Goal: Task Accomplishment & Management: Use online tool/utility

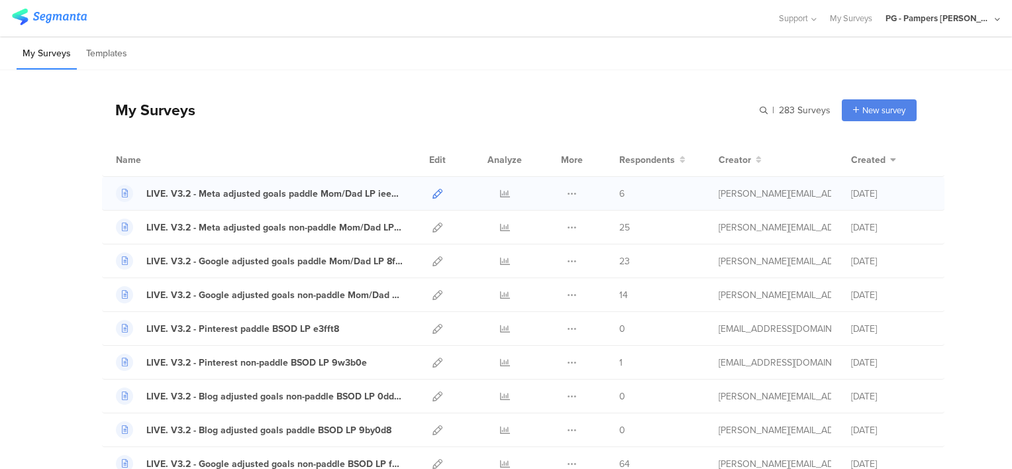
click at [433, 196] on icon at bounding box center [438, 194] width 10 height 10
click at [433, 191] on icon at bounding box center [438, 194] width 10 height 10
click at [433, 225] on icon at bounding box center [438, 228] width 10 height 10
click at [433, 260] on icon at bounding box center [438, 261] width 10 height 10
click at [433, 297] on icon at bounding box center [438, 295] width 10 height 10
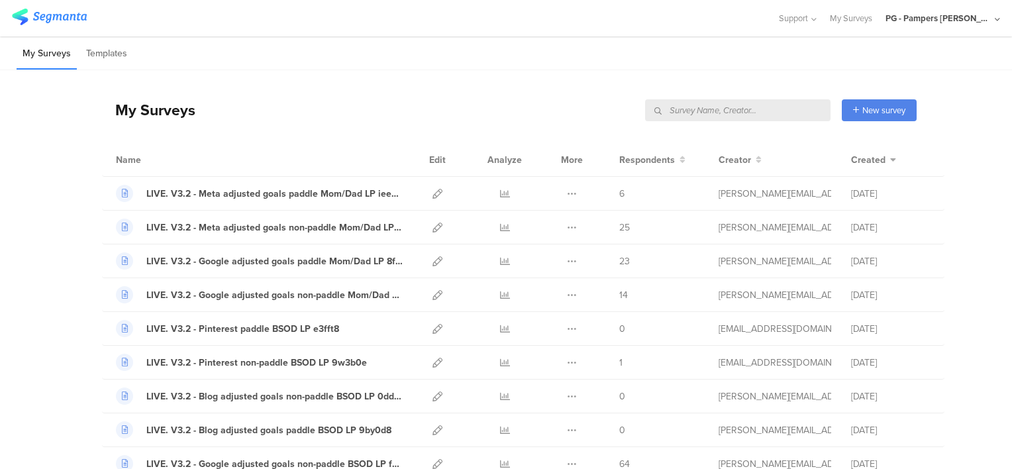
click at [710, 111] on input "text" at bounding box center [737, 110] width 185 height 22
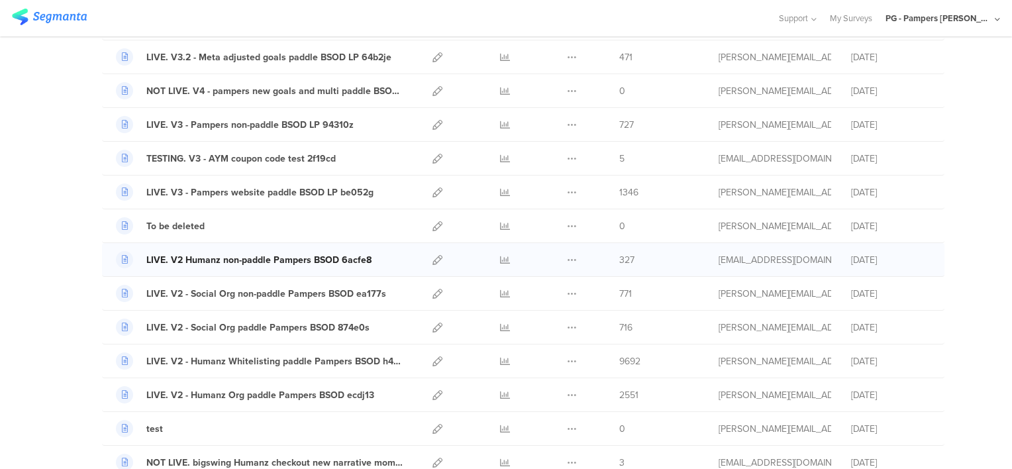
scroll to position [662, 0]
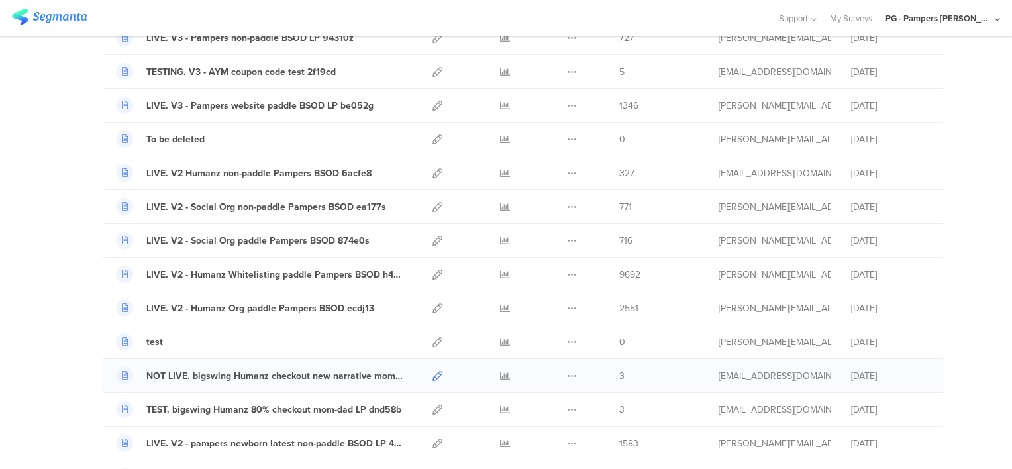
click at [433, 371] on icon at bounding box center [438, 376] width 10 height 10
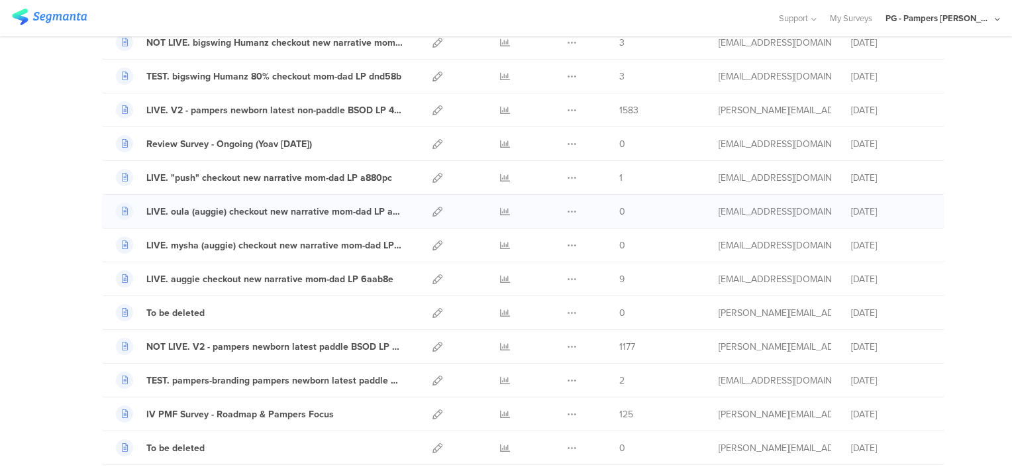
scroll to position [1060, 0]
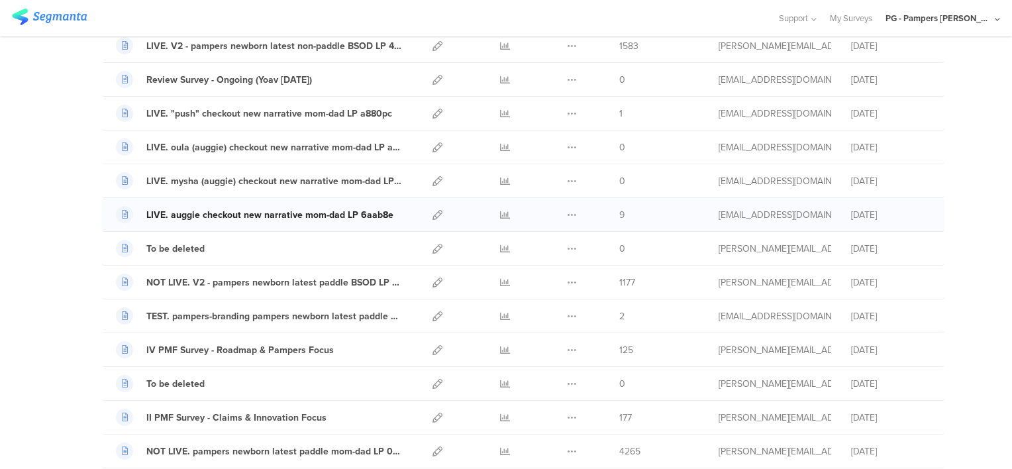
click at [223, 211] on div "LIVE. auggie checkout new narrative mom-dad LP 6aab8e" at bounding box center [269, 215] width 247 height 14
click at [433, 210] on icon at bounding box center [438, 215] width 10 height 10
click at [433, 446] on icon at bounding box center [438, 451] width 10 height 10
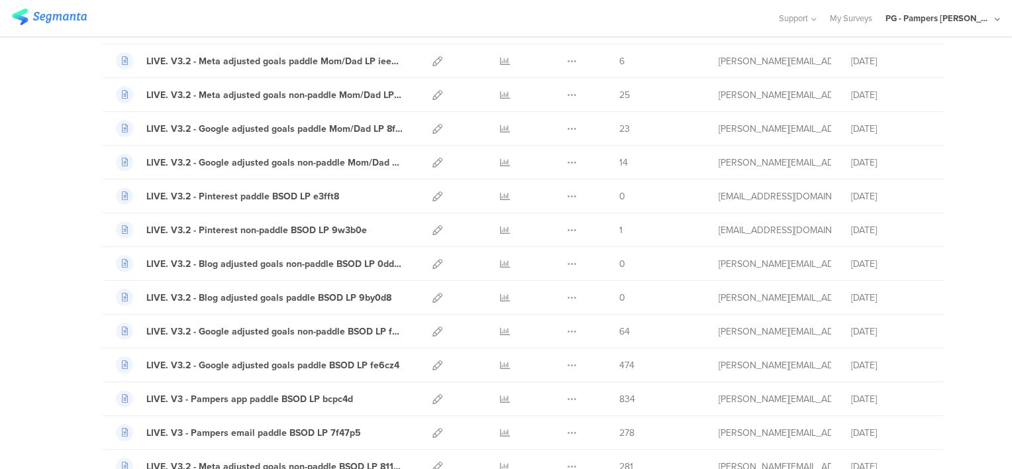
scroll to position [0, 0]
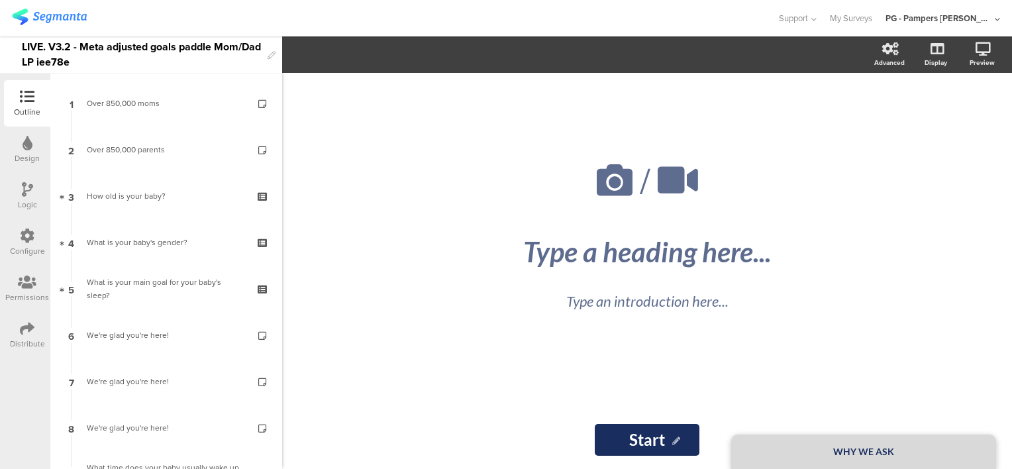
click at [21, 238] on icon at bounding box center [27, 236] width 15 height 15
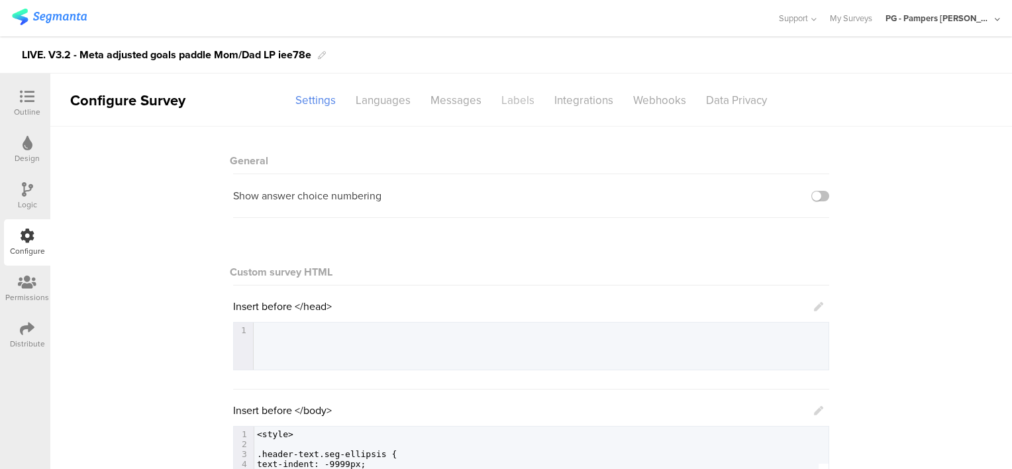
click at [492, 103] on div "Labels" at bounding box center [518, 100] width 53 height 23
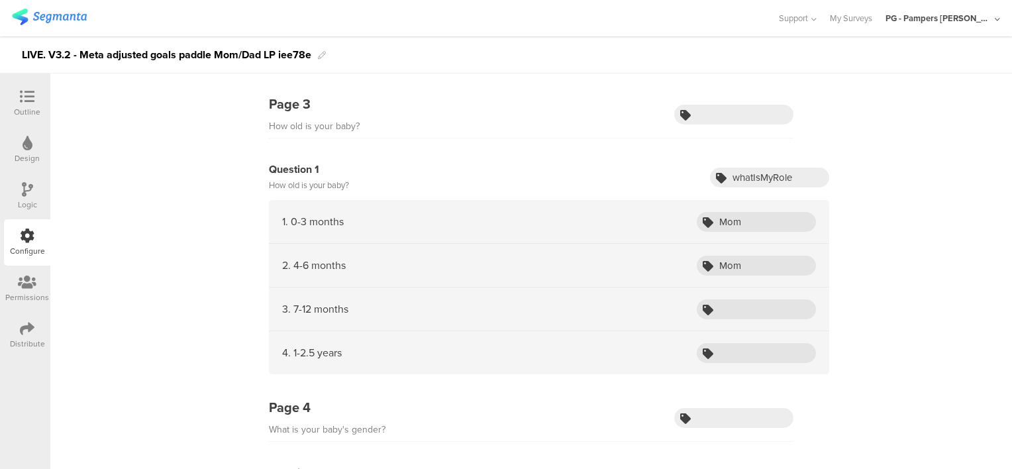
scroll to position [199, 0]
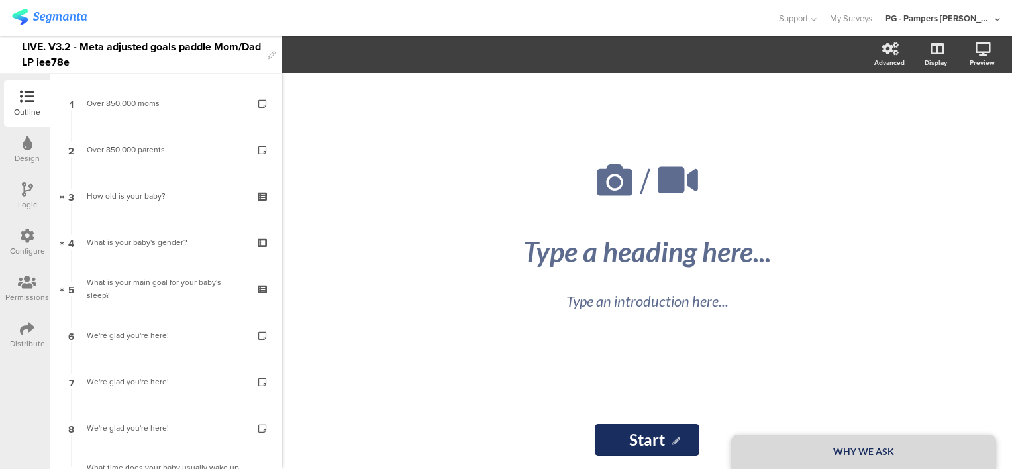
click at [28, 287] on icon at bounding box center [27, 282] width 19 height 15
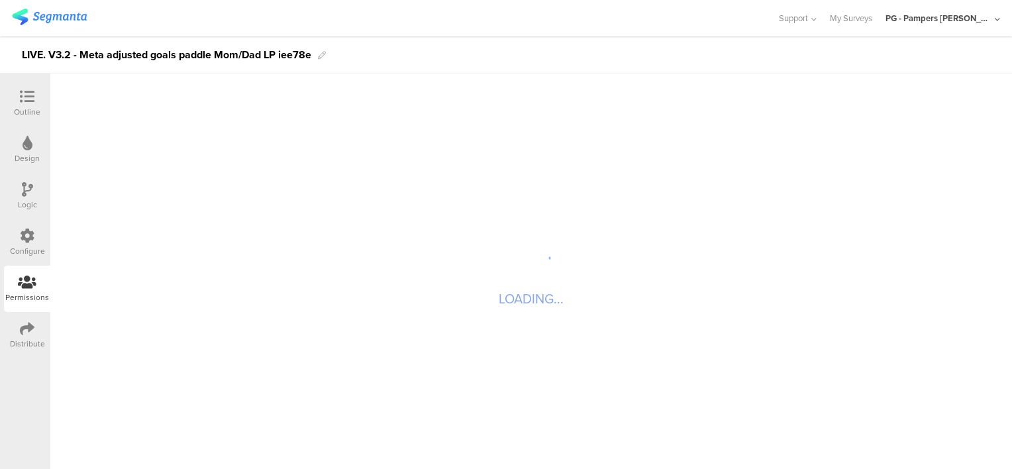
click at [28, 250] on div "Configure" at bounding box center [27, 251] width 35 height 12
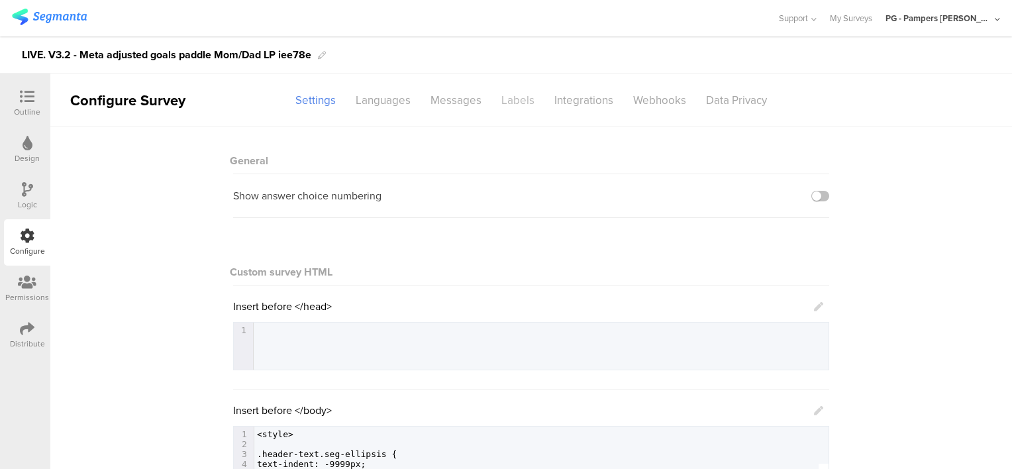
click at [527, 105] on div "Labels" at bounding box center [518, 100] width 53 height 23
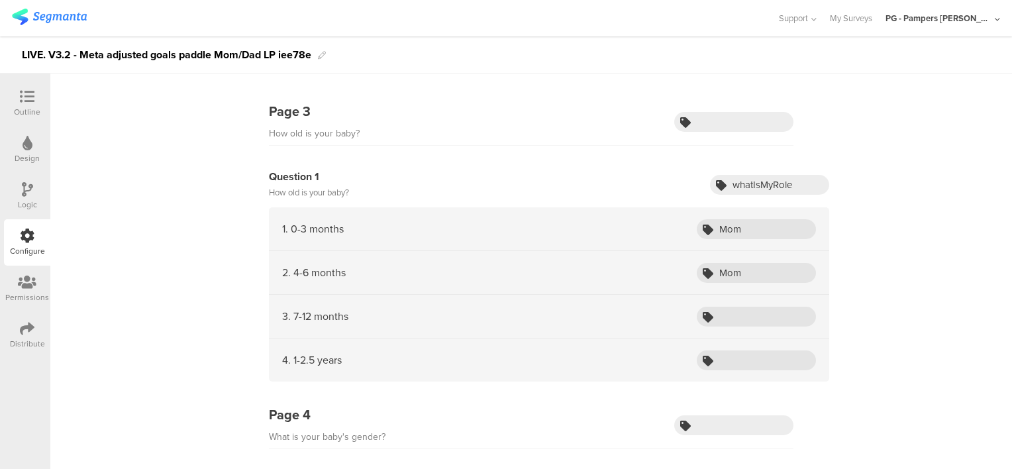
scroll to position [199, 0]
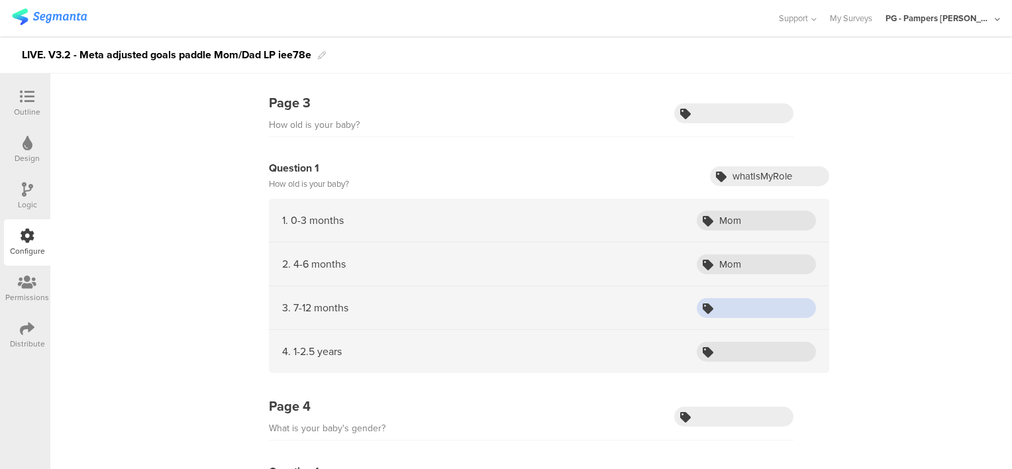
click at [735, 302] on input "text" at bounding box center [756, 308] width 119 height 20
paste input "Mom"
type input "Mom"
click at [747, 343] on input "text" at bounding box center [756, 352] width 119 height 20
paste input "Mom"
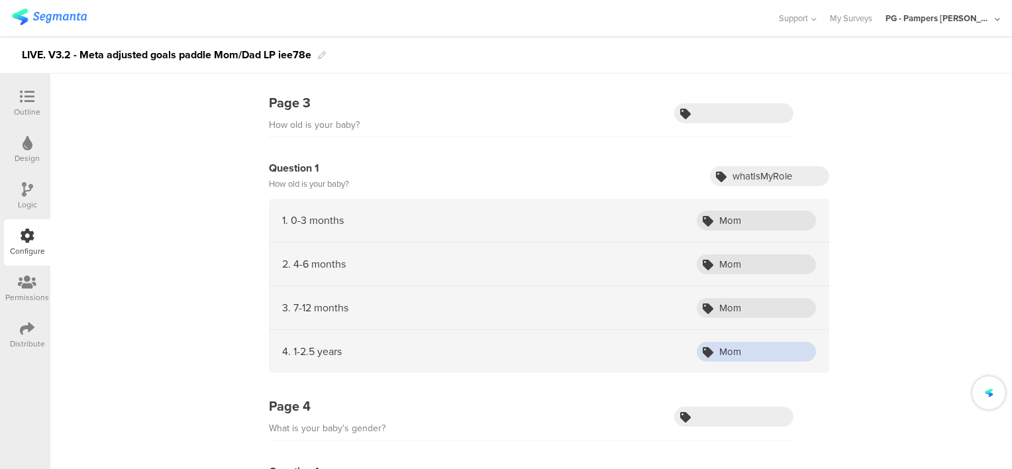
type input "Mom"
click at [171, 56] on div "LIVE. V3.2 - Meta adjusted goals paddle Mom/Dad LP iee78e" at bounding box center [166, 54] width 289 height 21
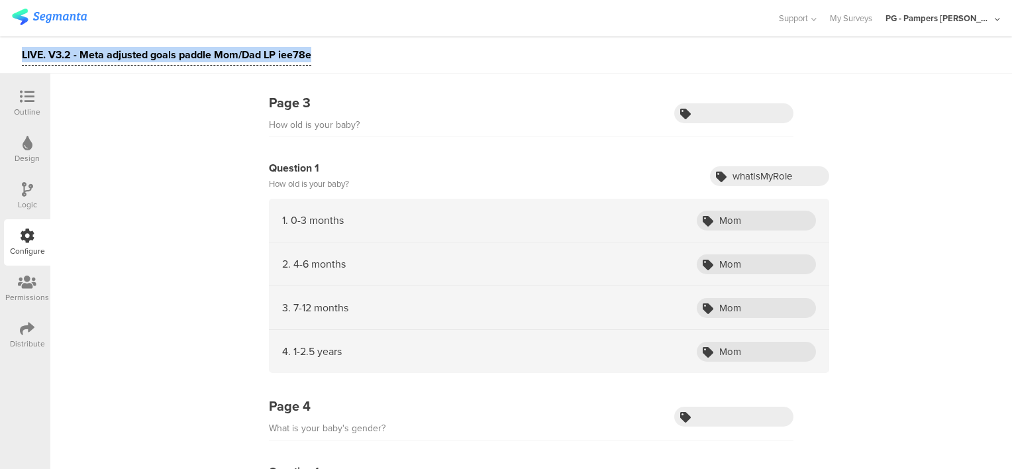
click at [171, 56] on div "LIVE. V3.2 - Meta adjusted goals paddle Mom/Dad LP iee78e" at bounding box center [166, 54] width 289 height 21
copy div "LIVE. V3.2 - Meta adjusted goals paddle Mom/Dad LP iee78e"
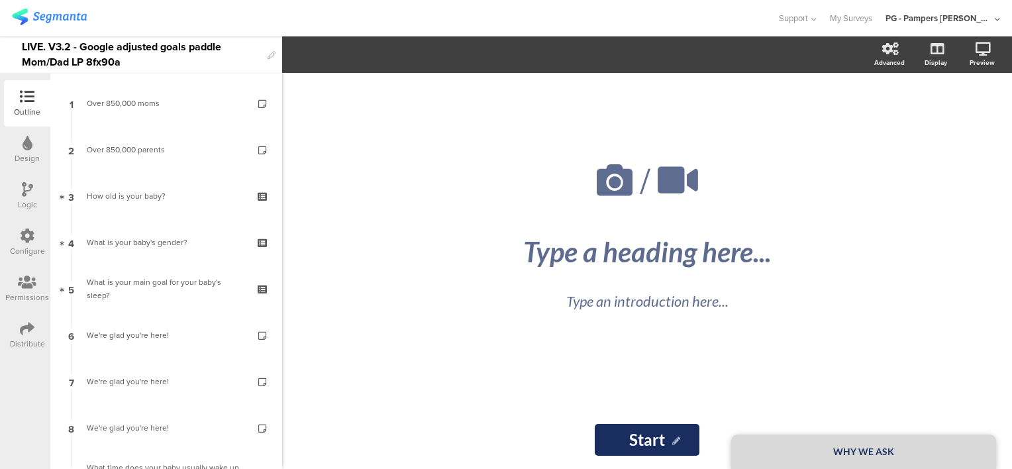
click at [26, 236] on icon at bounding box center [27, 236] width 15 height 15
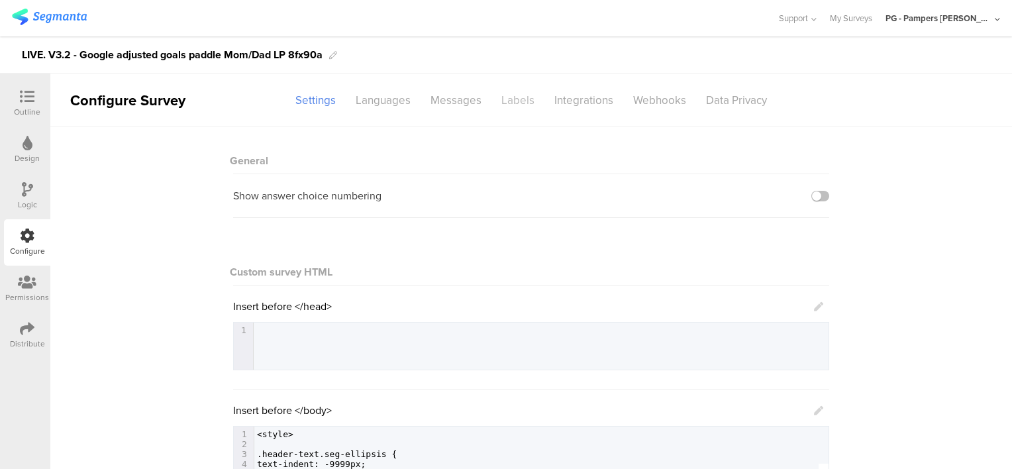
click at [516, 99] on div "Labels" at bounding box center [518, 100] width 53 height 23
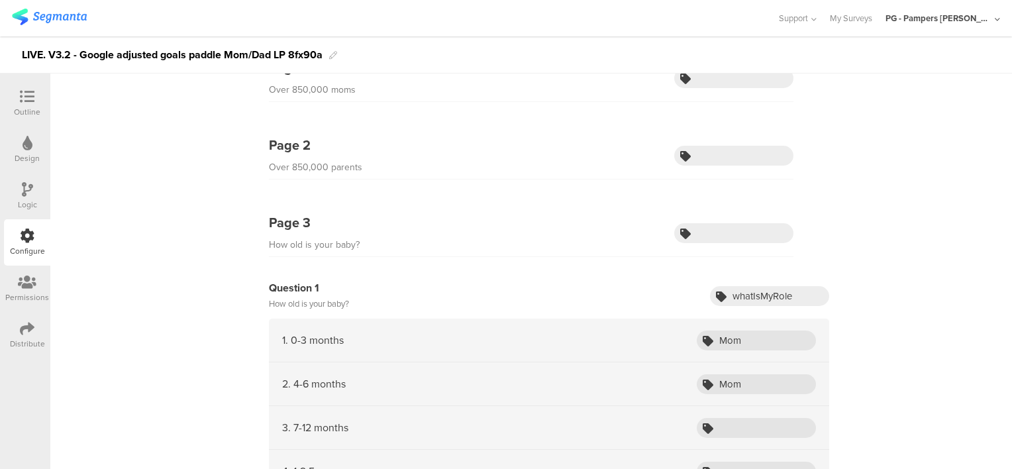
scroll to position [265, 0]
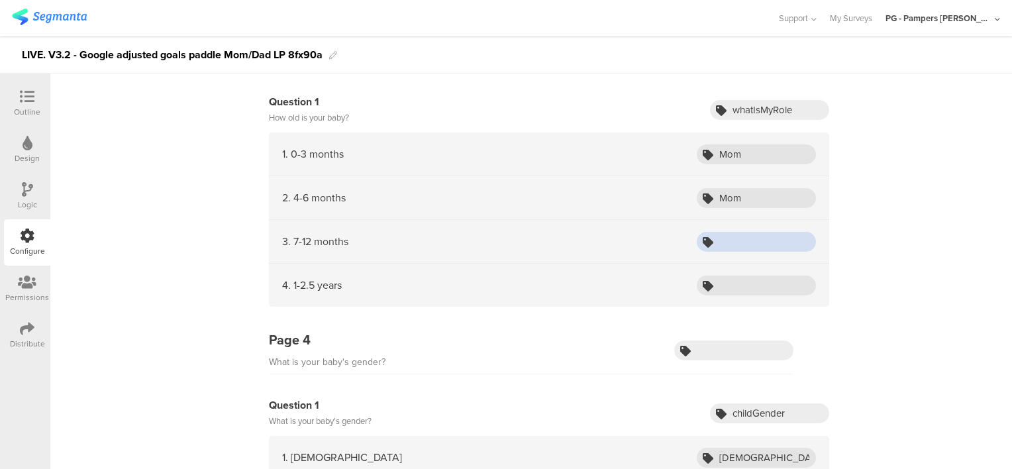
click at [743, 236] on input "text" at bounding box center [756, 242] width 119 height 20
paste input "Mom"
type input "Mom"
click at [749, 282] on input "text" at bounding box center [756, 286] width 119 height 20
paste input "Mom"
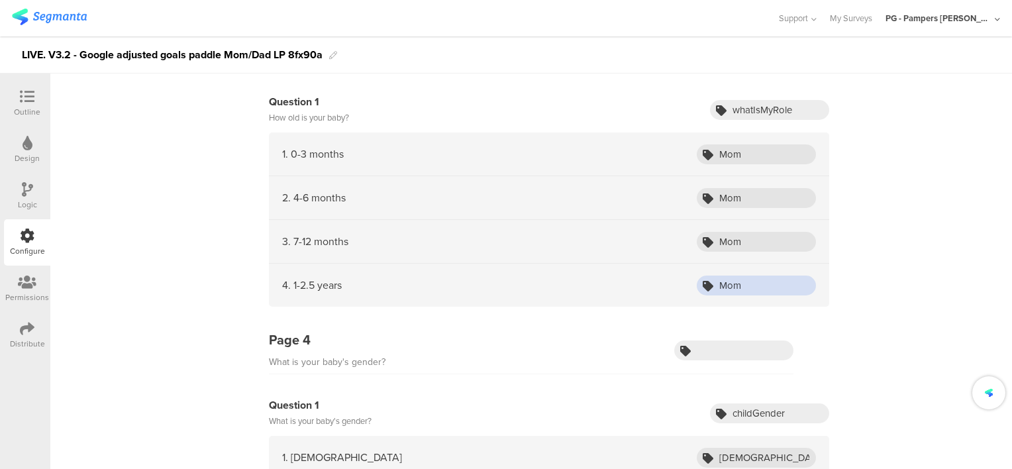
type input "Mom"
click at [237, 52] on div "LIVE. V3.2 - Google adjusted goals paddle Mom/Dad LP 8fx90a" at bounding box center [172, 54] width 301 height 21
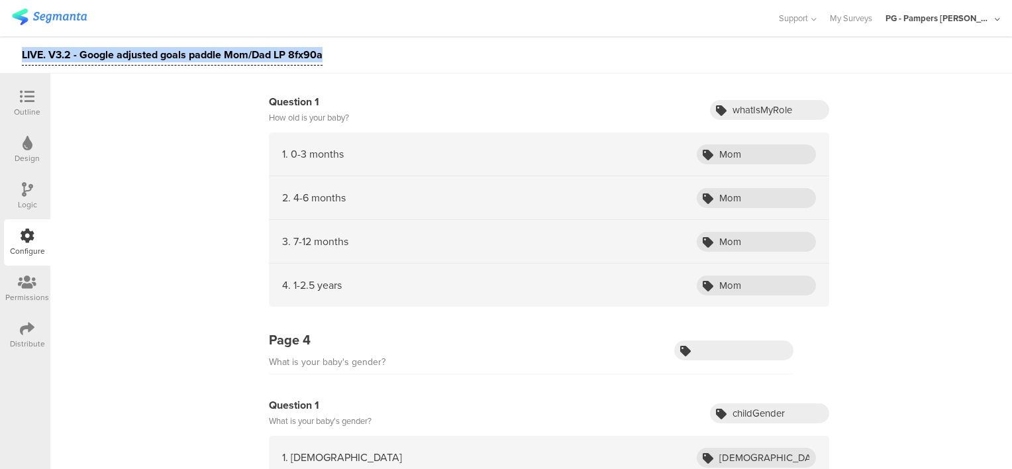
click at [237, 52] on div "LIVE. V3.2 - Google adjusted goals paddle Mom/Dad LP 8fx90a" at bounding box center [172, 54] width 301 height 21
copy div "LIVE. V3.2 - Google adjusted goals paddle Mom/Dad LP 8fx90a"
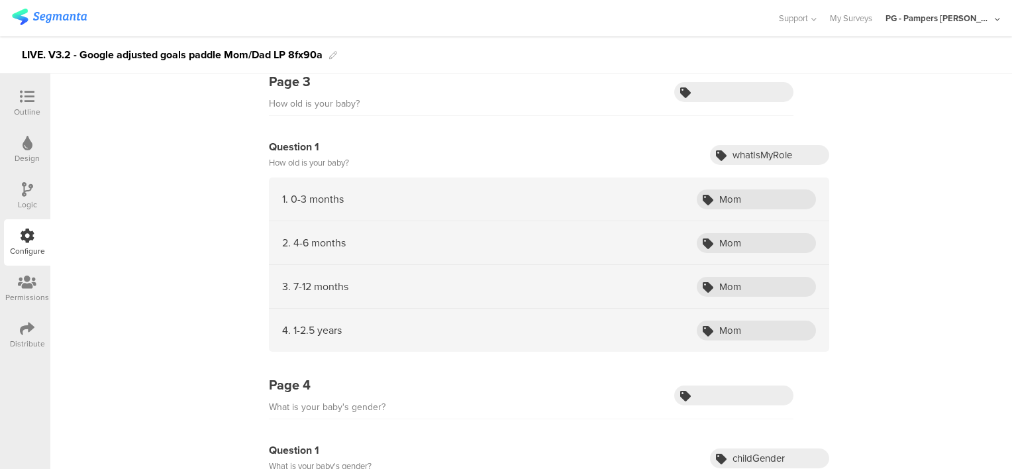
scroll to position [199, 0]
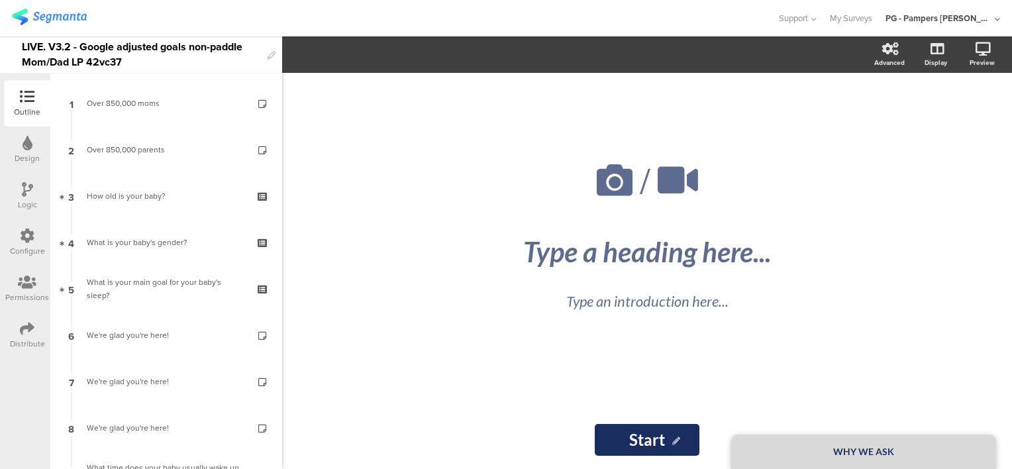
drag, startPoint x: 40, startPoint y: 234, endPoint x: 39, endPoint y: 245, distance: 11.3
click at [40, 234] on div "Configure" at bounding box center [27, 242] width 46 height 46
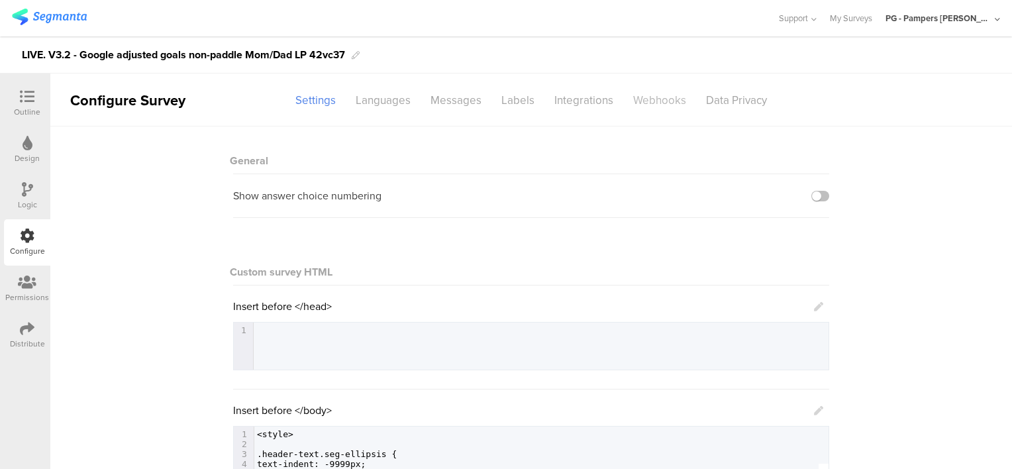
click at [653, 100] on div "Webhooks" at bounding box center [659, 100] width 73 height 23
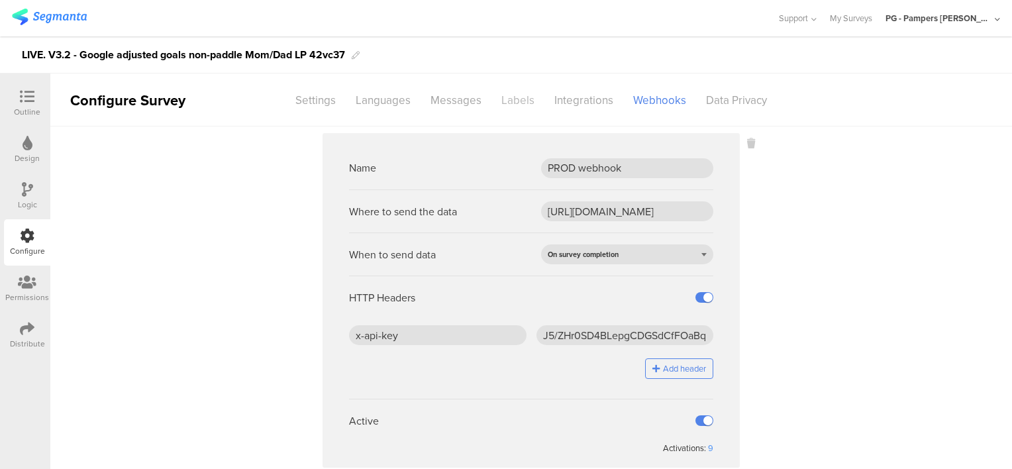
click at [521, 103] on div "Labels" at bounding box center [518, 100] width 53 height 23
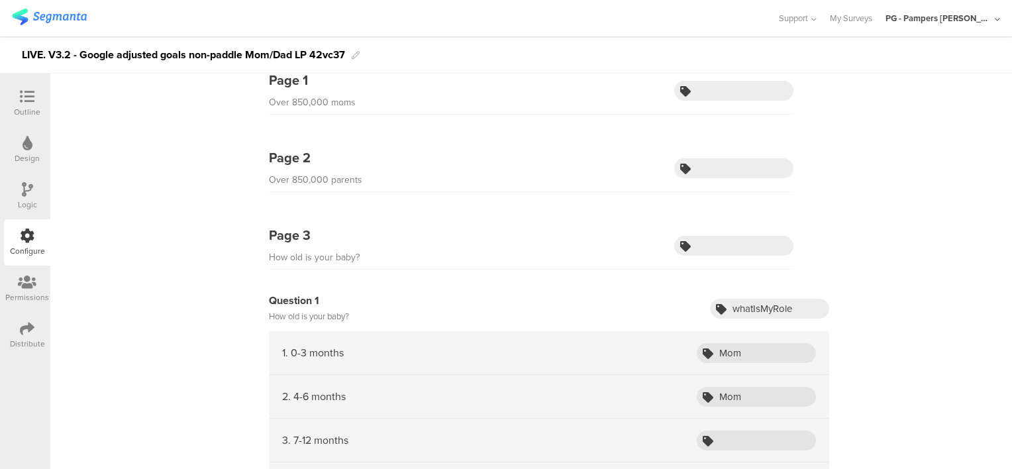
scroll to position [199, 0]
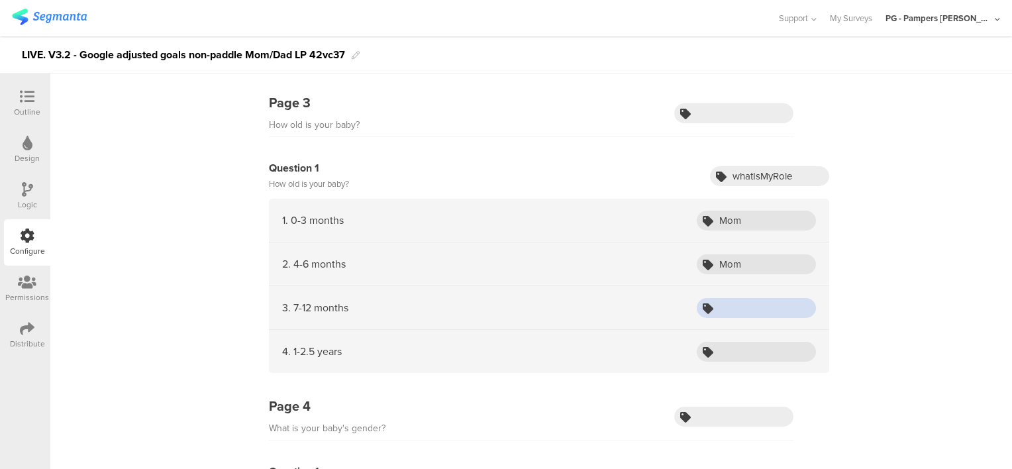
click at [737, 303] on input "text" at bounding box center [756, 308] width 119 height 20
paste input "Mom"
type input "Mom"
click at [742, 346] on input "text" at bounding box center [756, 352] width 119 height 20
paste input "Mom"
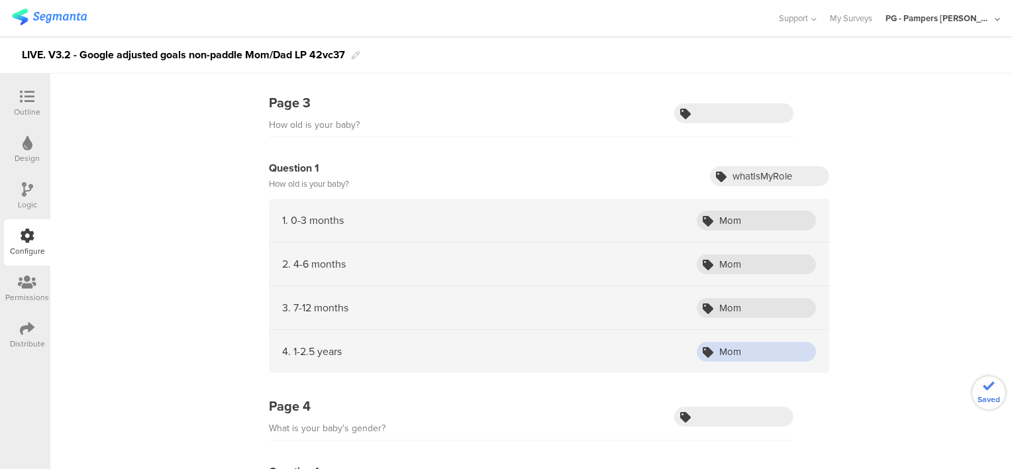
type input "Mom"
click at [215, 56] on div "LIVE. V3.2 - Google adjusted goals non-paddle Mom/Dad LP 42vc37" at bounding box center [183, 54] width 323 height 21
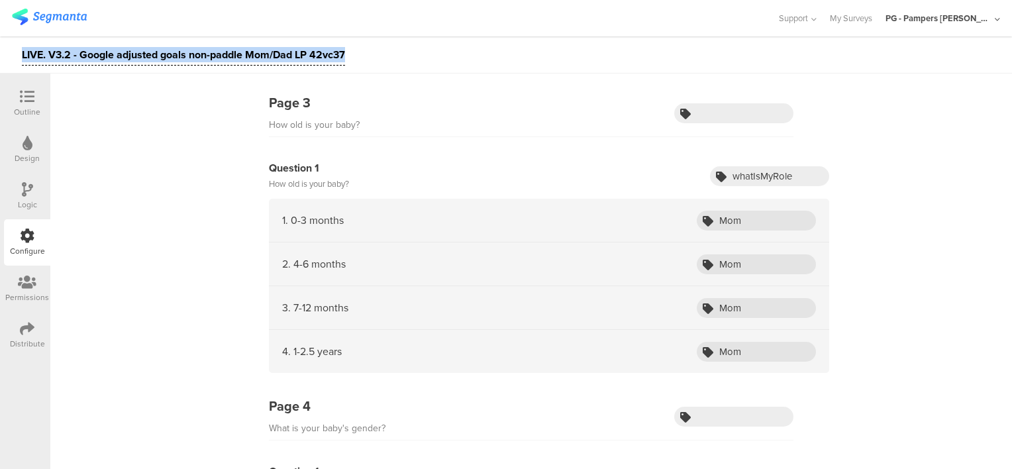
click at [215, 56] on div "LIVE. V3.2 - Google adjusted goals non-paddle Mom/Dad LP 42vc37" at bounding box center [183, 54] width 323 height 21
copy div "LIVE. V3.2 - Google adjusted goals non-paddle Mom/Dad LP 42vc37"
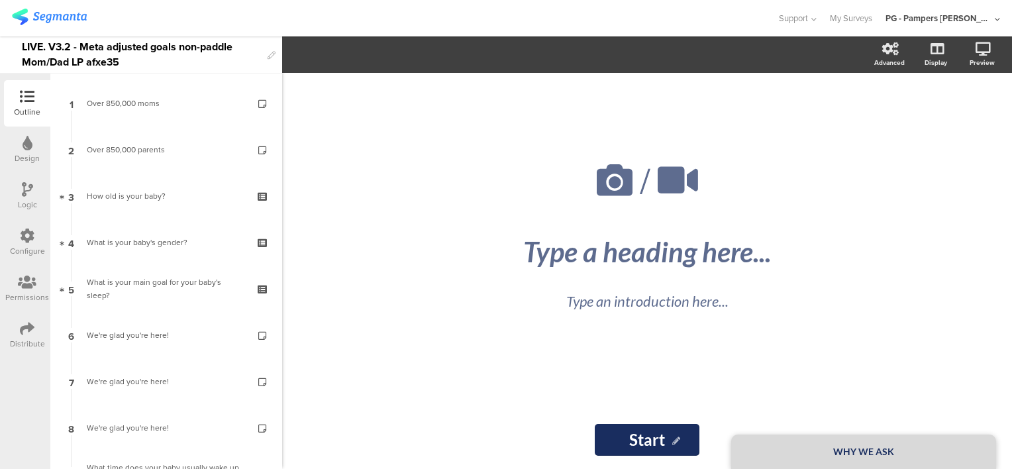
click at [26, 236] on icon at bounding box center [27, 236] width 15 height 15
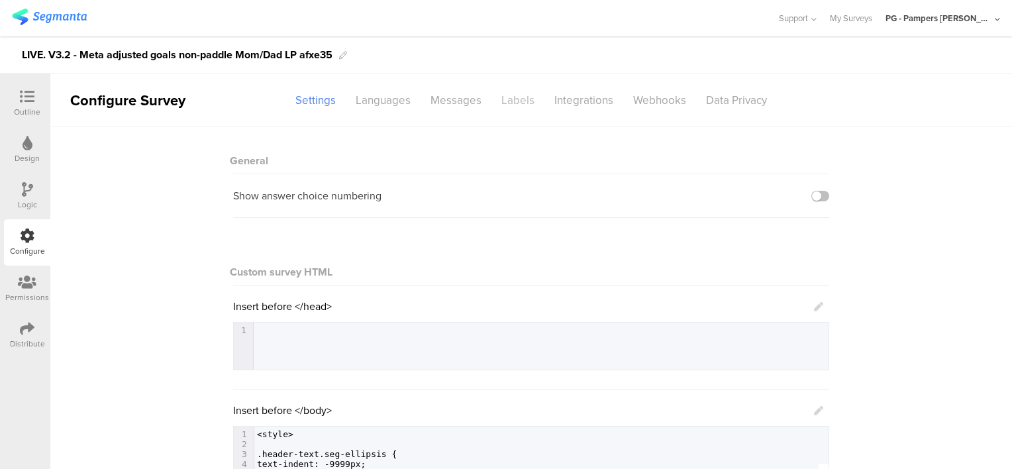
click at [506, 103] on div "Labels" at bounding box center [518, 100] width 53 height 23
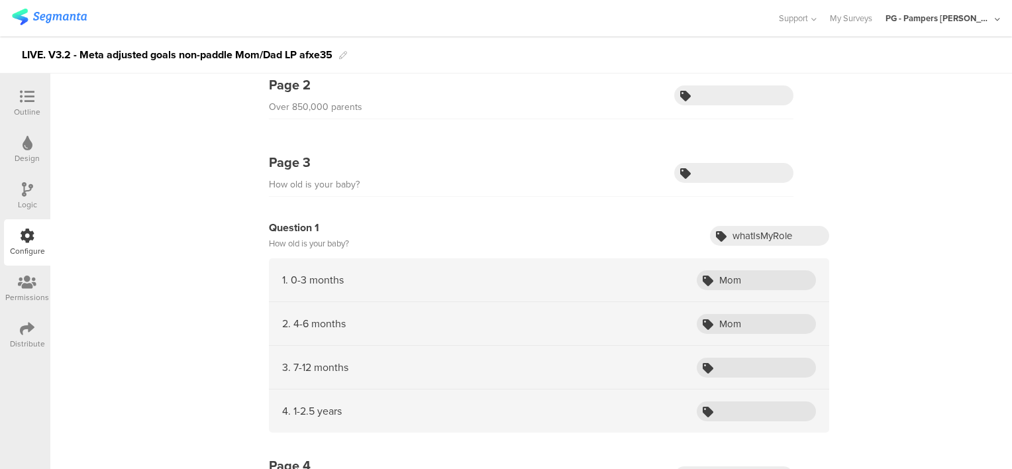
scroll to position [265, 0]
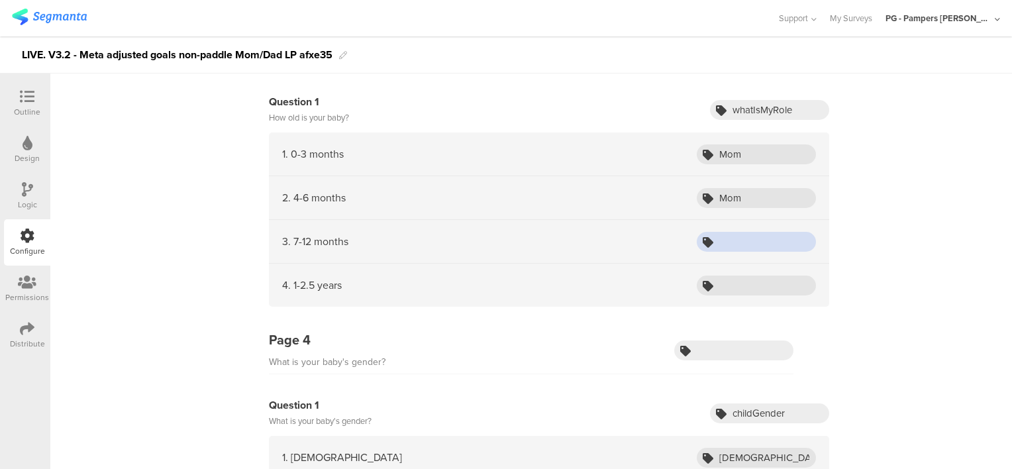
click at [758, 238] on input "text" at bounding box center [756, 242] width 119 height 20
paste input "Mom"
type input "Mom"
click at [756, 278] on input "text" at bounding box center [756, 286] width 119 height 20
paste input "Mom"
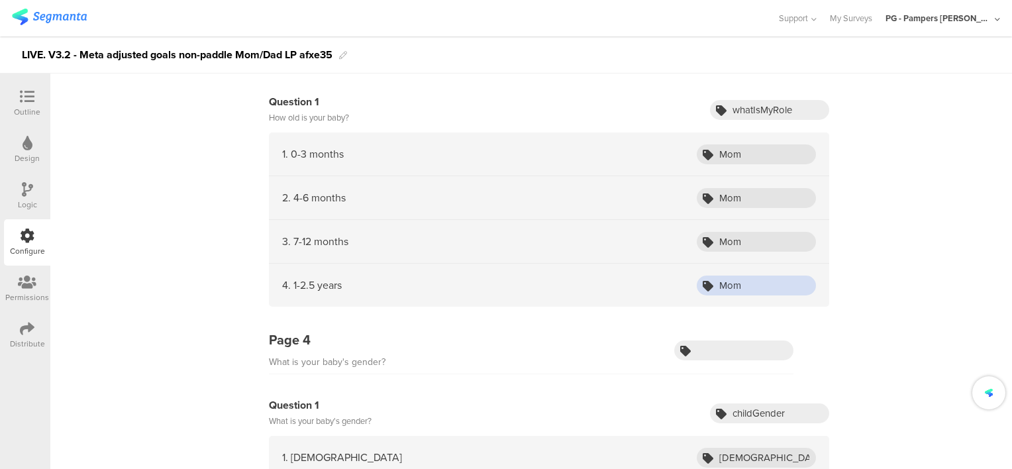
type input "Mom"
click at [262, 56] on div "LIVE. V3.2 - Meta adjusted goals non-paddle Mom/Dad LP afxe35" at bounding box center [177, 54] width 311 height 21
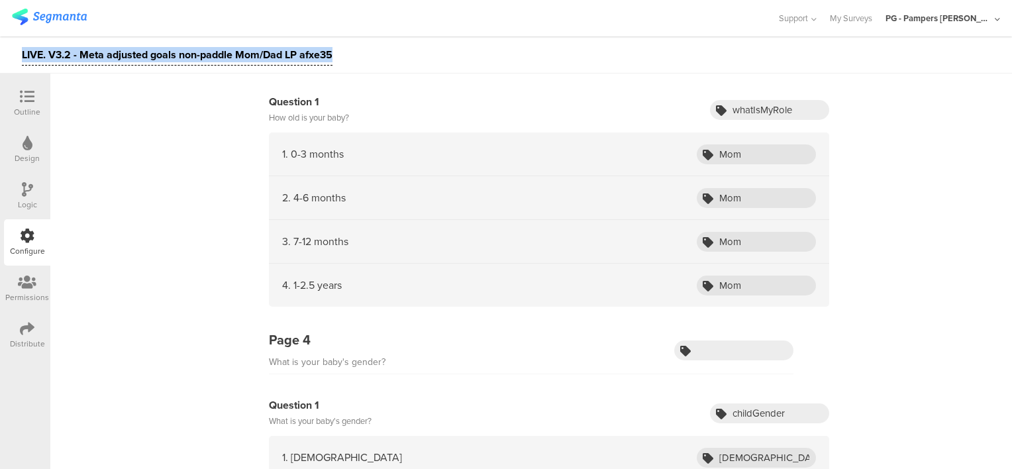
click at [262, 56] on div "LIVE. V3.2 - Meta adjusted goals non-paddle Mom/Dad LP afxe35" at bounding box center [177, 54] width 311 height 21
copy div "LIVE. V3.2 - Meta adjusted goals non-paddle Mom/Dad LP afxe35"
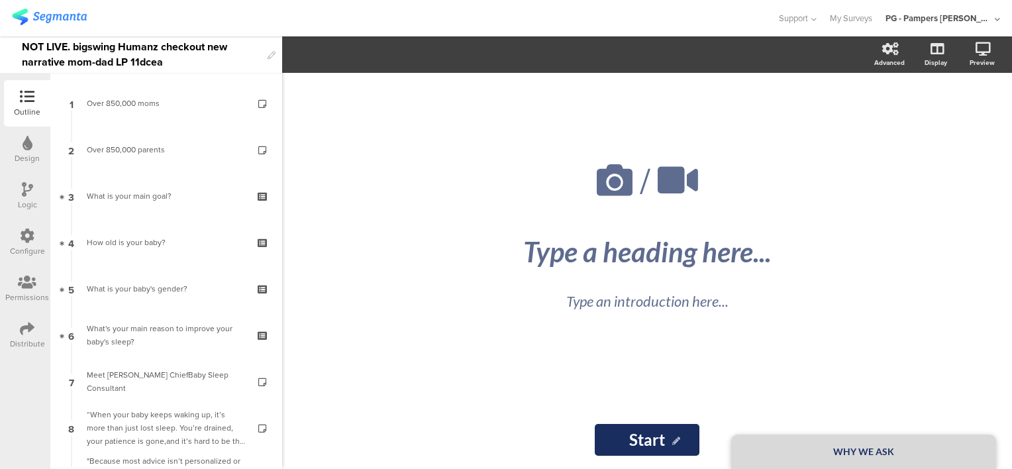
click at [30, 247] on div "Configure" at bounding box center [27, 251] width 35 height 12
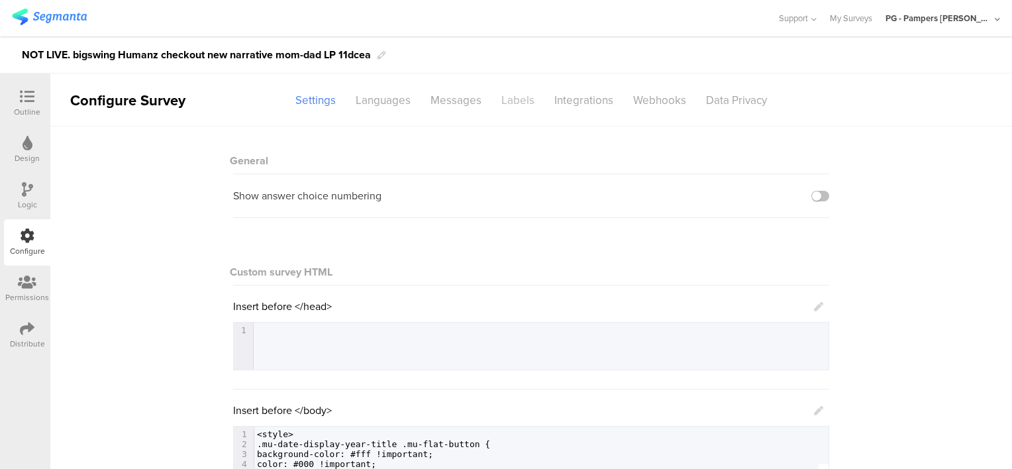
click at [515, 101] on div "Labels" at bounding box center [518, 100] width 53 height 23
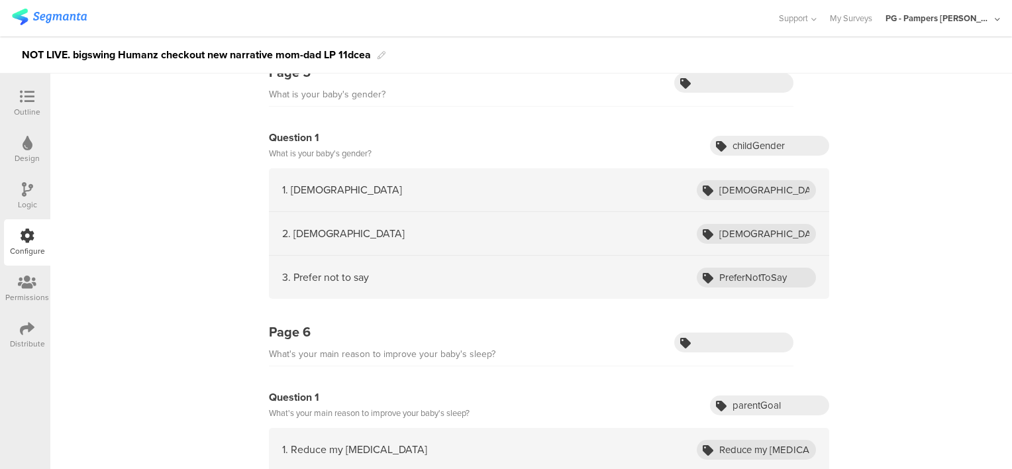
scroll to position [662, 0]
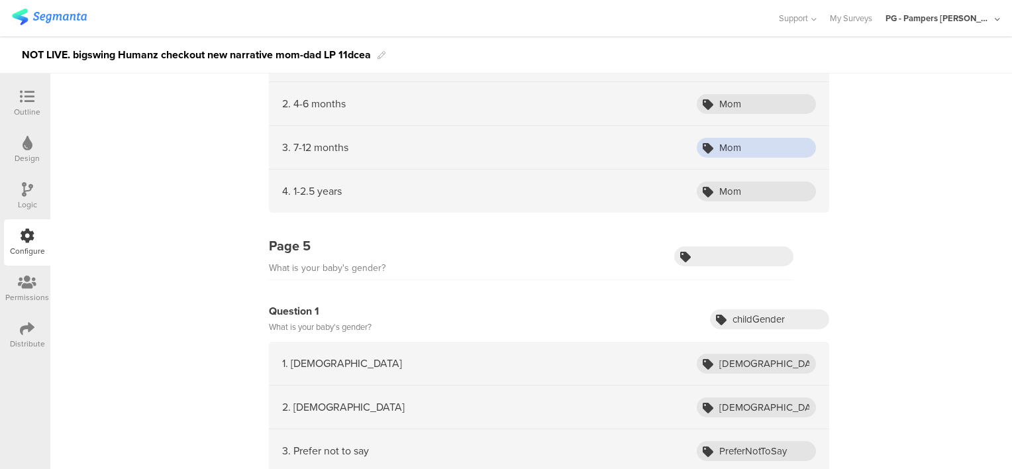
click at [726, 143] on input "Mom" at bounding box center [756, 148] width 119 height 20
click at [480, 260] on div "Page 5 What is your baby's gender?" at bounding box center [531, 258] width 525 height 44
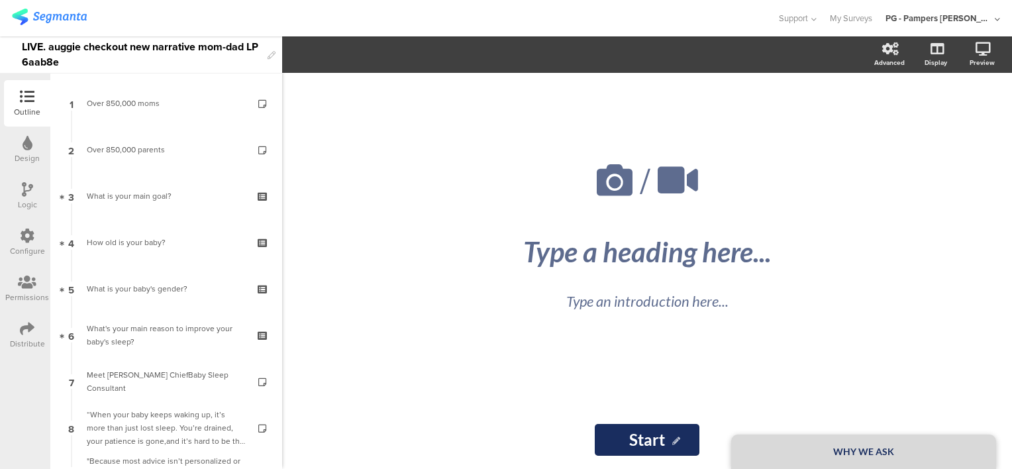
click at [28, 246] on div "Configure" at bounding box center [27, 251] width 35 height 12
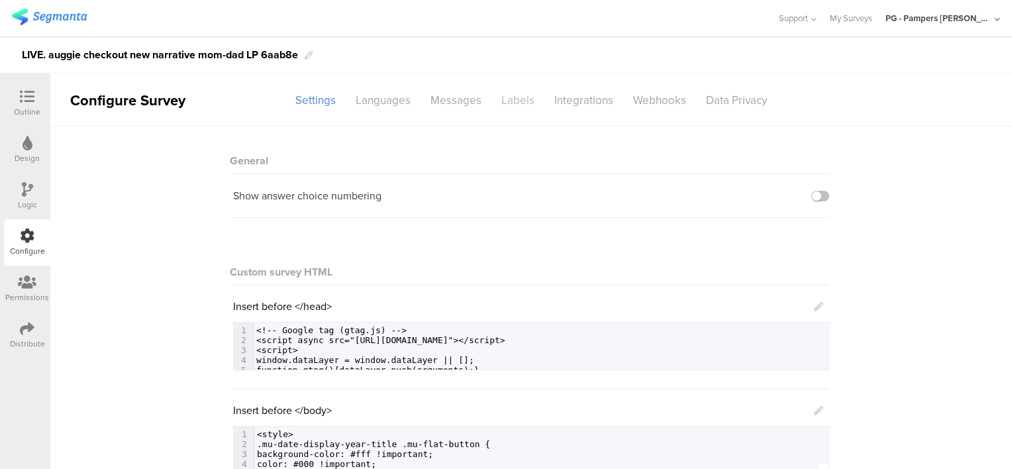
click at [519, 101] on div "Labels" at bounding box center [518, 100] width 53 height 23
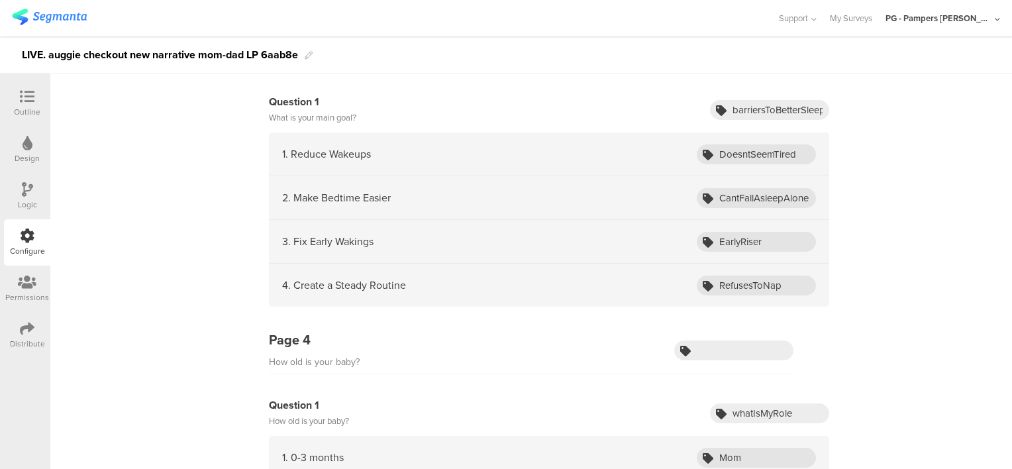
scroll to position [464, 0]
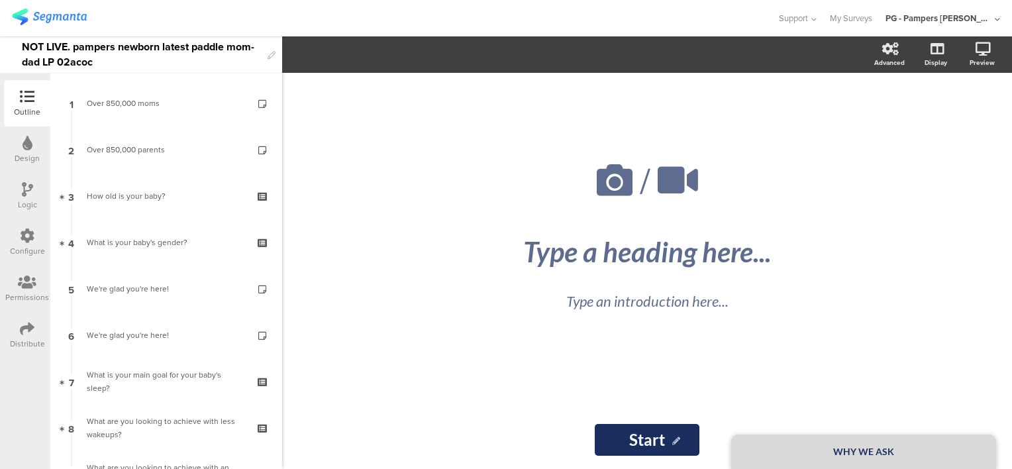
click at [23, 242] on icon at bounding box center [27, 236] width 15 height 15
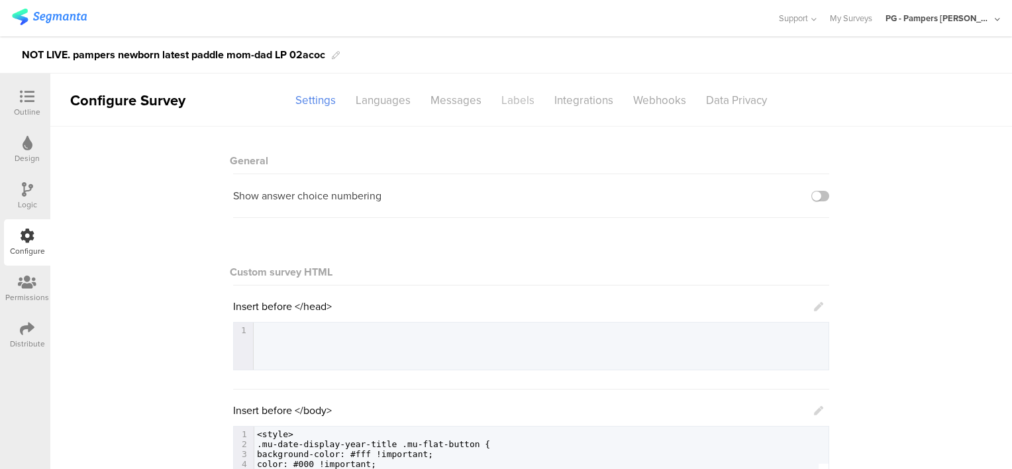
click at [524, 103] on div "Labels" at bounding box center [518, 100] width 53 height 23
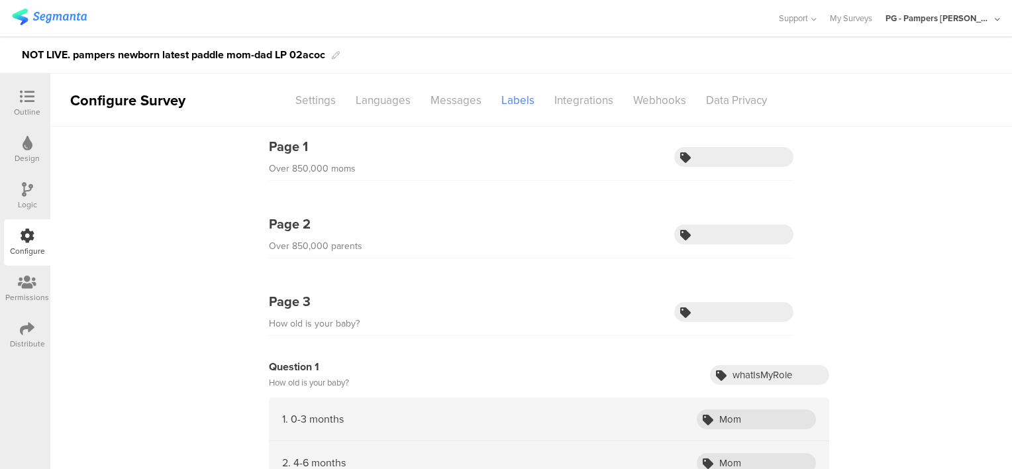
scroll to position [265, 0]
